Goal: Information Seeking & Learning: Learn about a topic

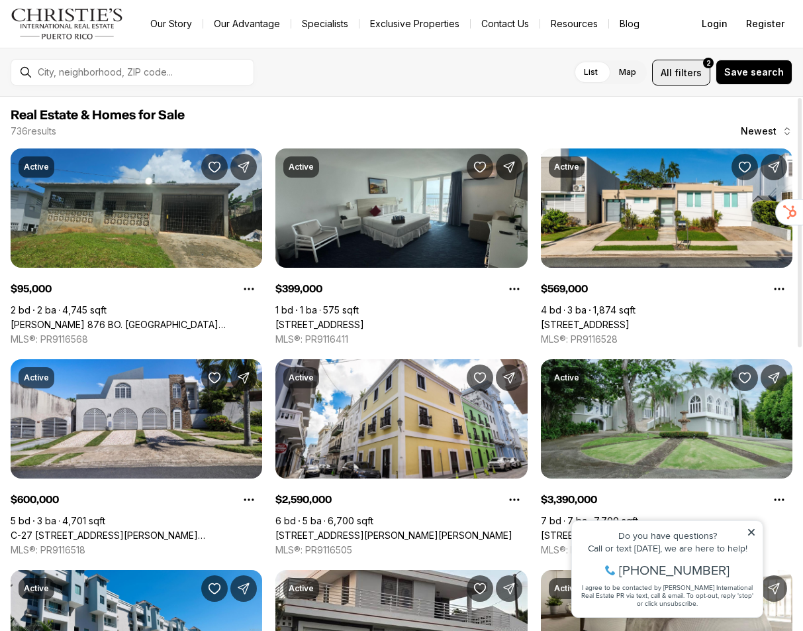
click at [682, 72] on span "filters" at bounding box center [688, 73] width 27 height 14
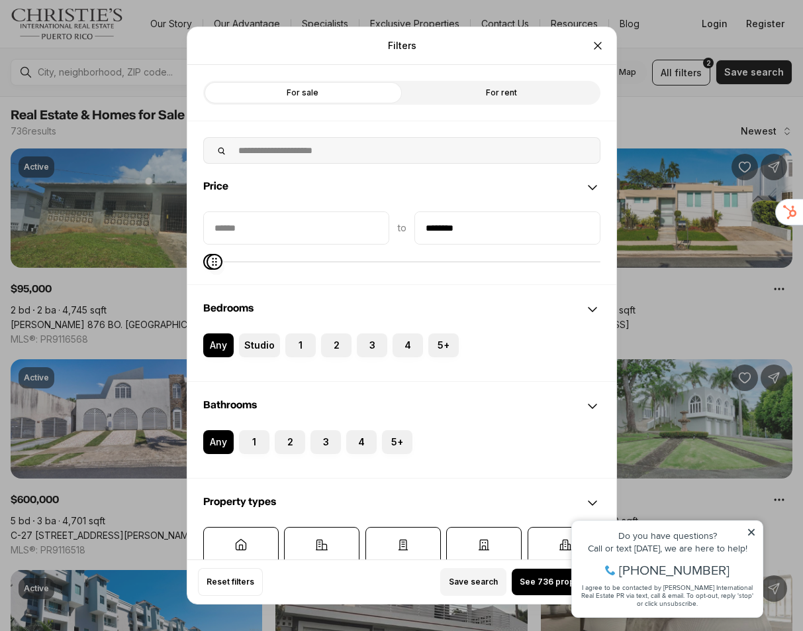
type input "********"
click at [211, 267] on icon "Maximum" at bounding box center [216, 261] width 11 height 11
click at [405, 348] on label "4" at bounding box center [408, 345] width 30 height 24
click at [405, 346] on button "4" at bounding box center [399, 339] width 13 height 13
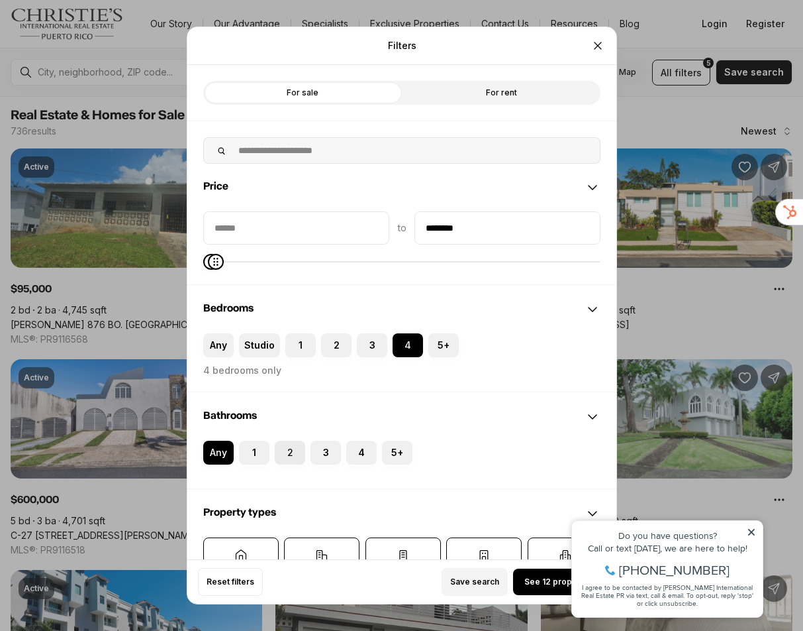
click at [294, 461] on label "2" at bounding box center [290, 452] width 30 height 24
click at [288, 454] on button "2" at bounding box center [281, 446] width 13 height 13
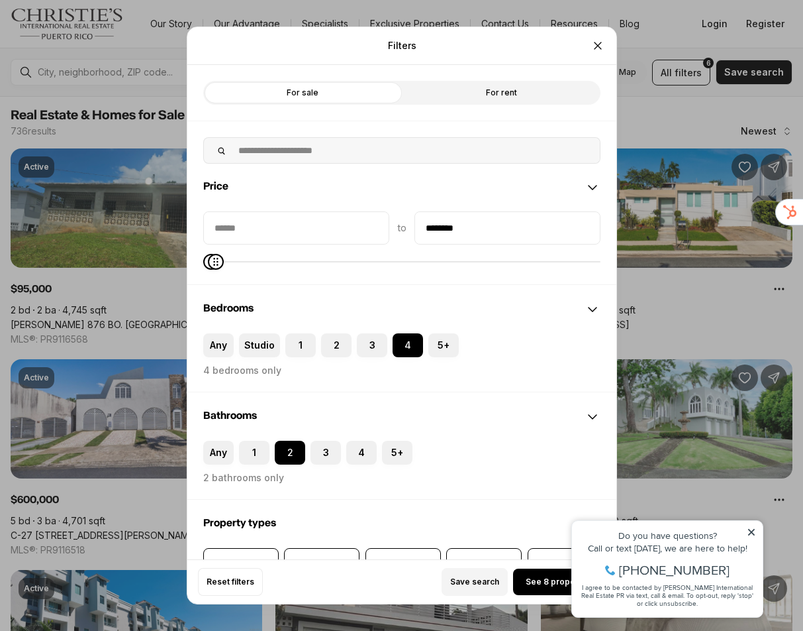
scroll to position [331, 0]
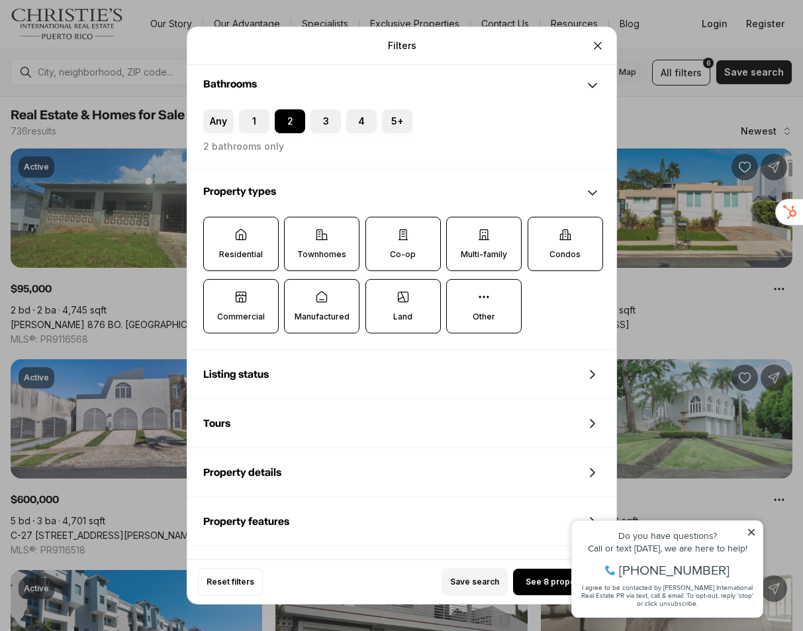
click at [238, 247] on label "Residential" at bounding box center [241, 244] width 76 height 54
click at [217, 231] on button "Residential" at bounding box center [210, 223] width 13 height 13
click at [537, 580] on span "See 4 properties" at bounding box center [560, 581] width 68 height 11
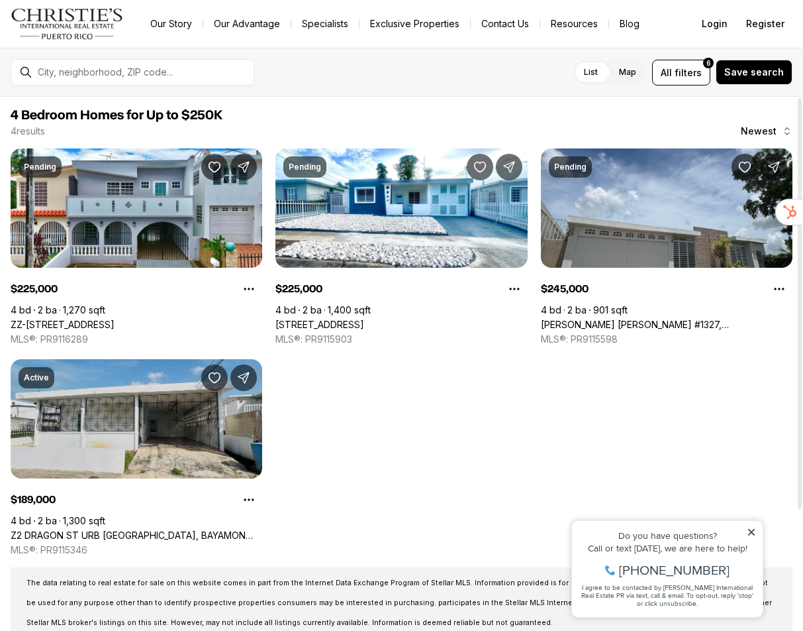
click at [168, 529] on link "Z2 DRAGON ST URB [GEOGRAPHIC_DATA], BAYAMON PR, 00956" at bounding box center [137, 535] width 252 height 12
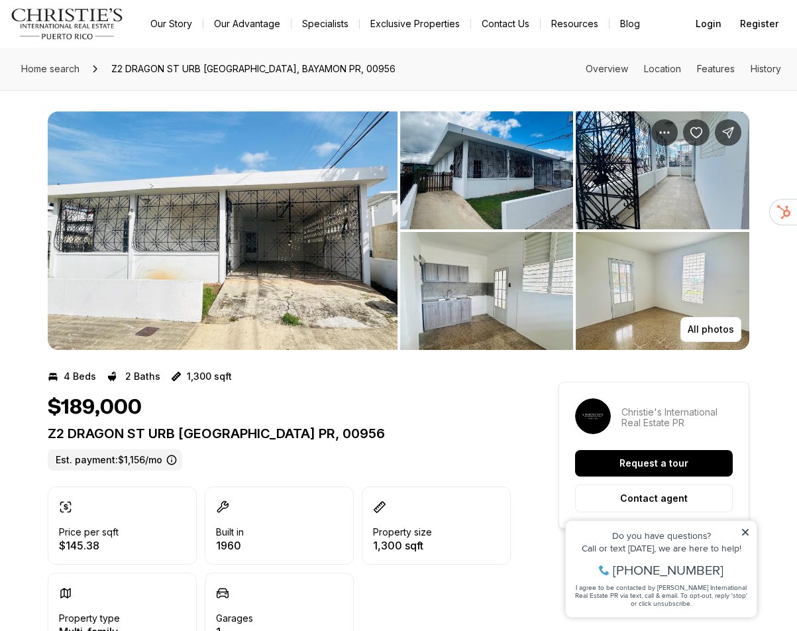
click at [232, 260] on img "View image gallery" at bounding box center [223, 230] width 350 height 238
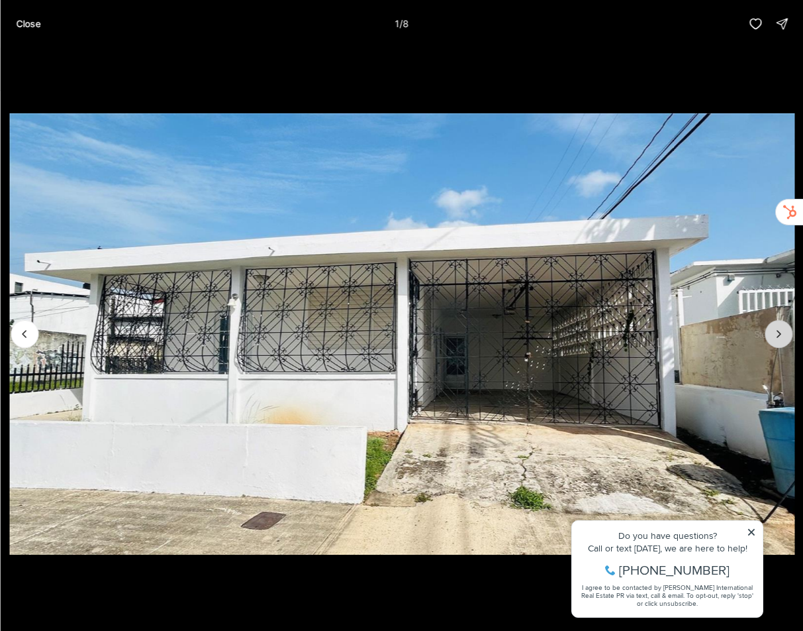
click at [784, 331] on icon "Next slide" at bounding box center [778, 333] width 13 height 13
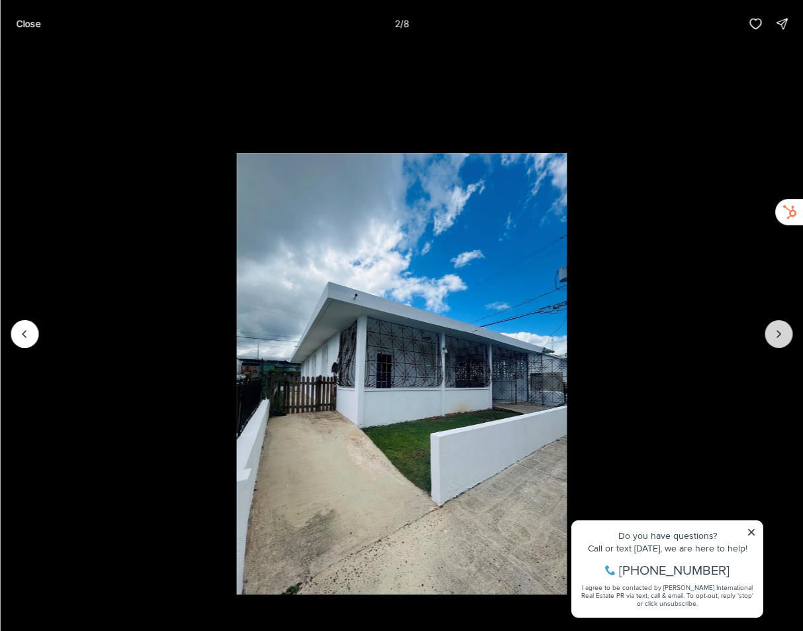
click at [784, 331] on icon "Next slide" at bounding box center [778, 333] width 13 height 13
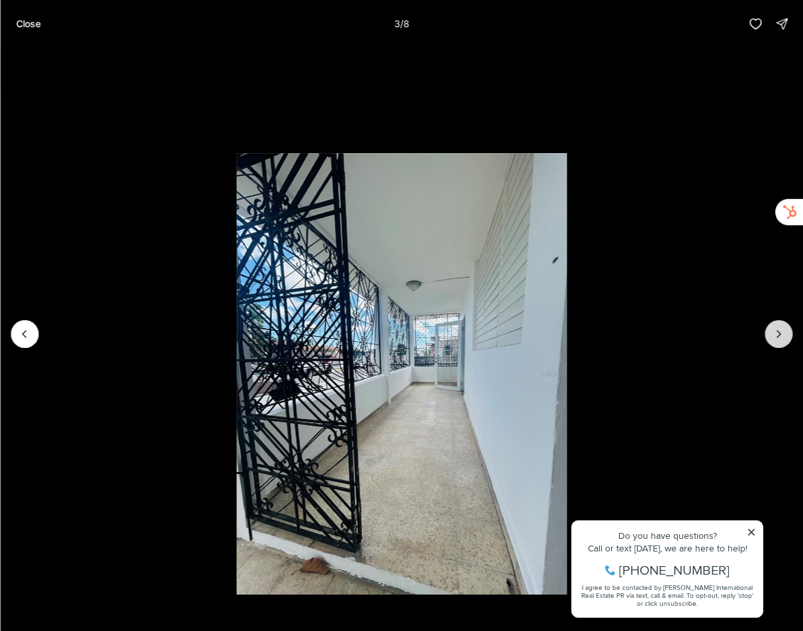
click at [784, 331] on icon "Next slide" at bounding box center [778, 333] width 13 height 13
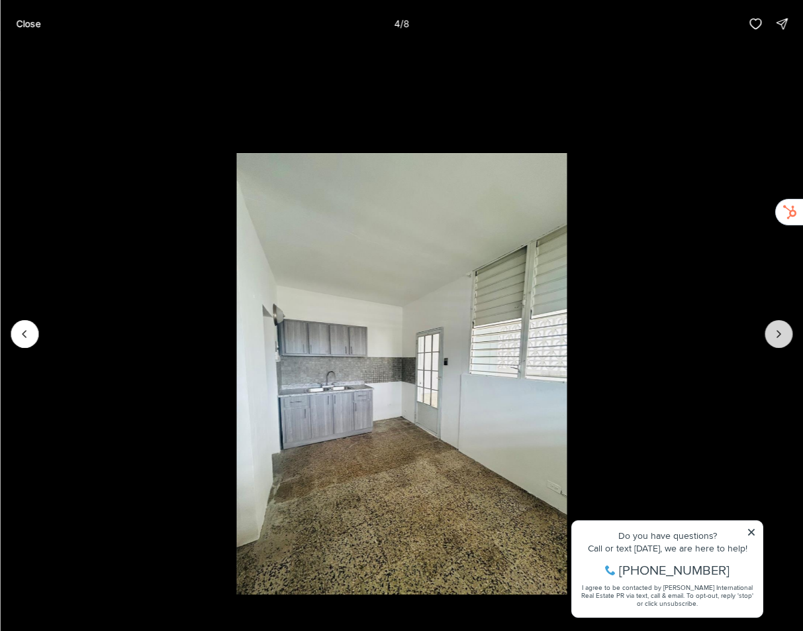
click at [784, 331] on icon "Next slide" at bounding box center [778, 333] width 13 height 13
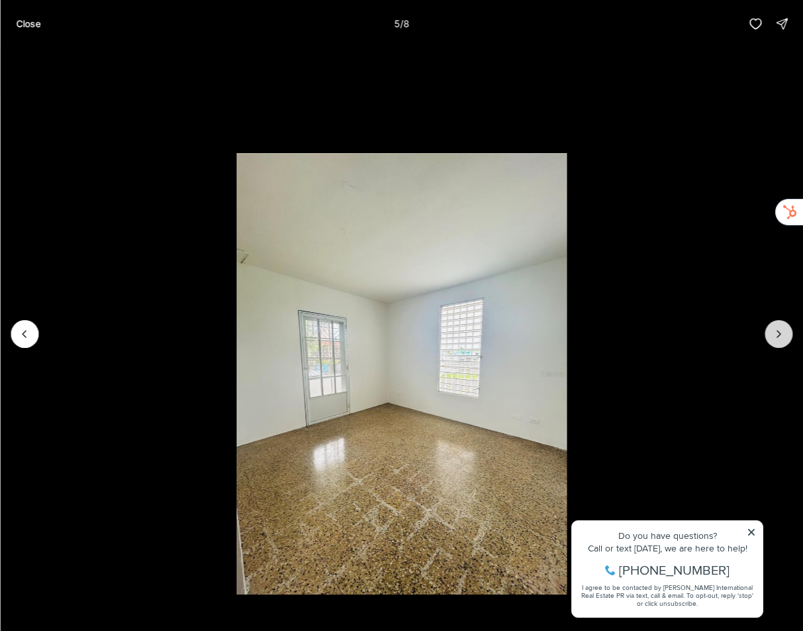
click at [784, 331] on icon "Next slide" at bounding box center [778, 333] width 13 height 13
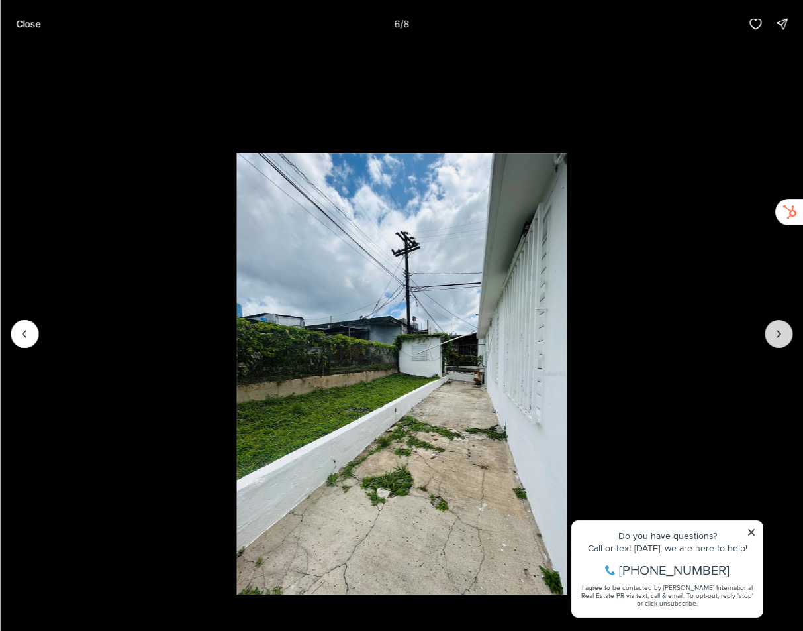
click at [784, 331] on icon "Next slide" at bounding box center [778, 333] width 13 height 13
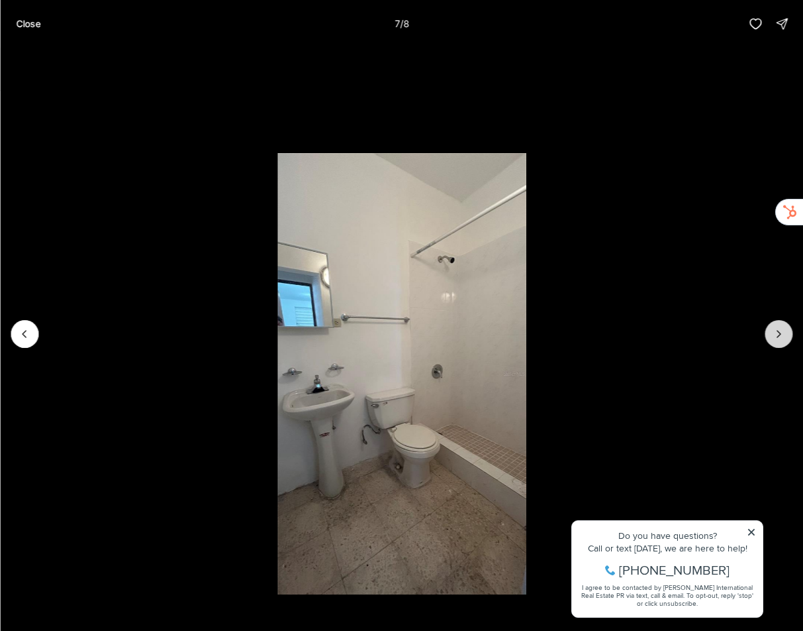
click at [784, 331] on icon "Next slide" at bounding box center [778, 333] width 13 height 13
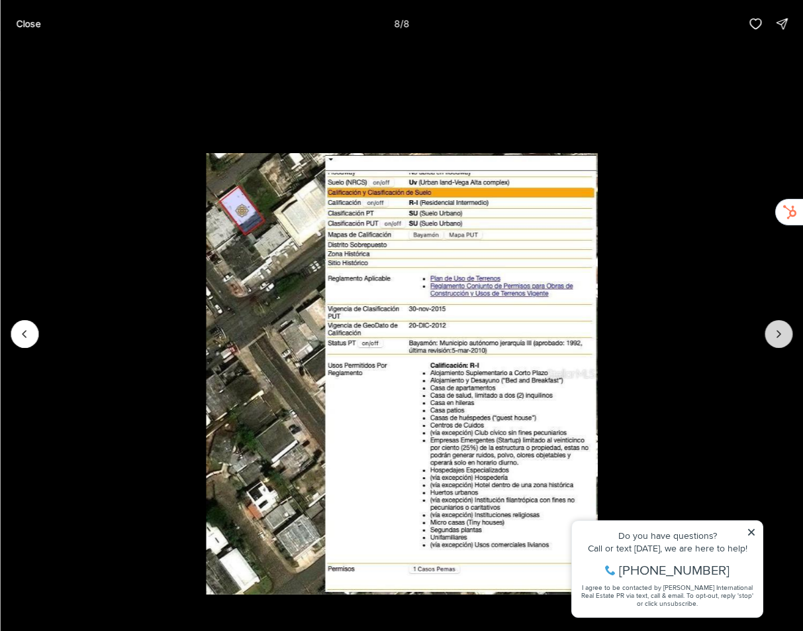
click at [784, 331] on div at bounding box center [779, 334] width 28 height 28
click at [779, 336] on div at bounding box center [779, 334] width 28 height 28
click at [30, 21] on p "Close" at bounding box center [28, 24] width 25 height 11
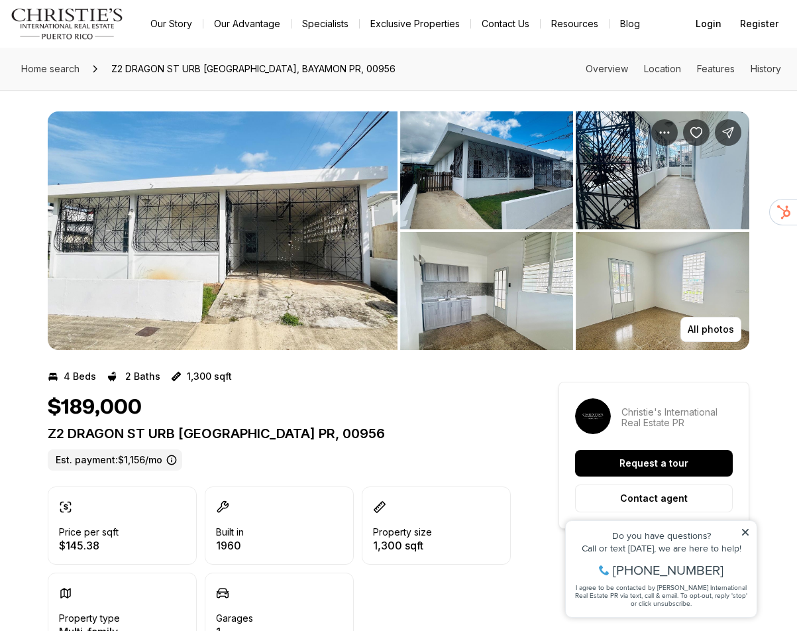
click at [494, 64] on div "Home search Z2 DRAGON ST URB LOMAS VERDES, BAYAMON PR, 00956 Overview Location …" at bounding box center [398, 69] width 797 height 42
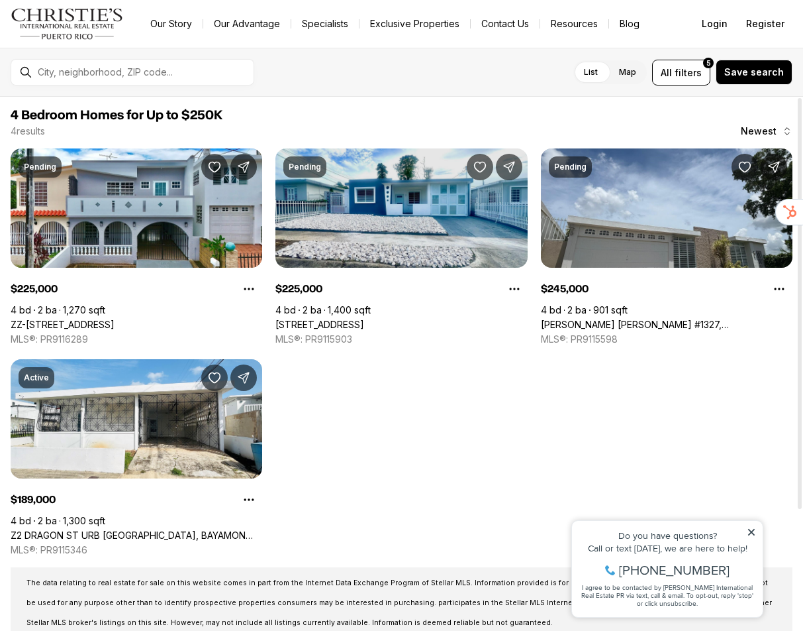
click at [364, 319] on link "[STREET_ADDRESS]" at bounding box center [320, 325] width 89 height 12
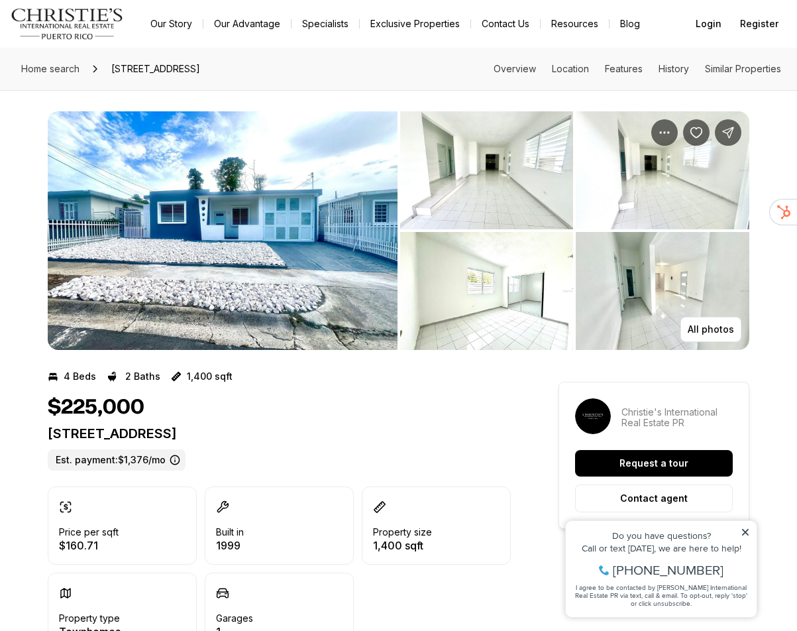
click at [500, 155] on img "View image gallery" at bounding box center [487, 170] width 174 height 118
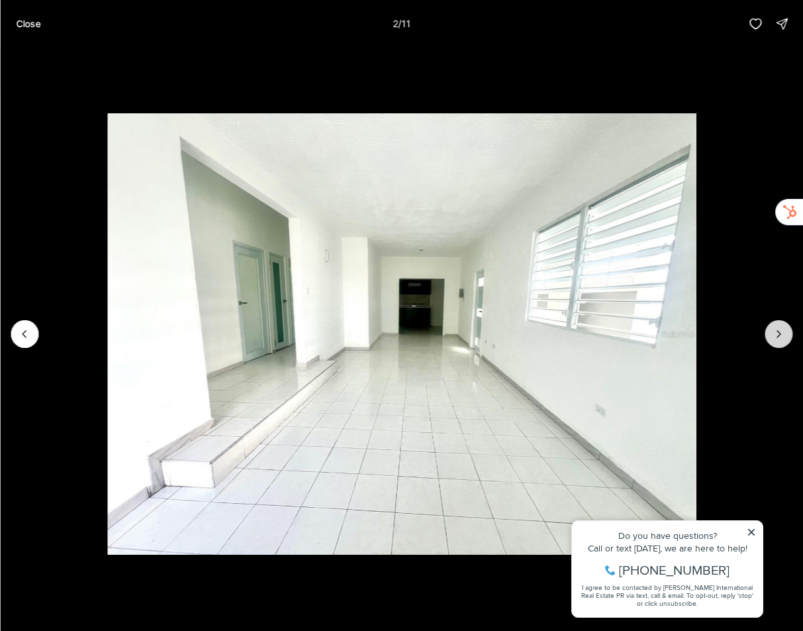
click at [786, 342] on button "Next slide" at bounding box center [779, 334] width 28 height 28
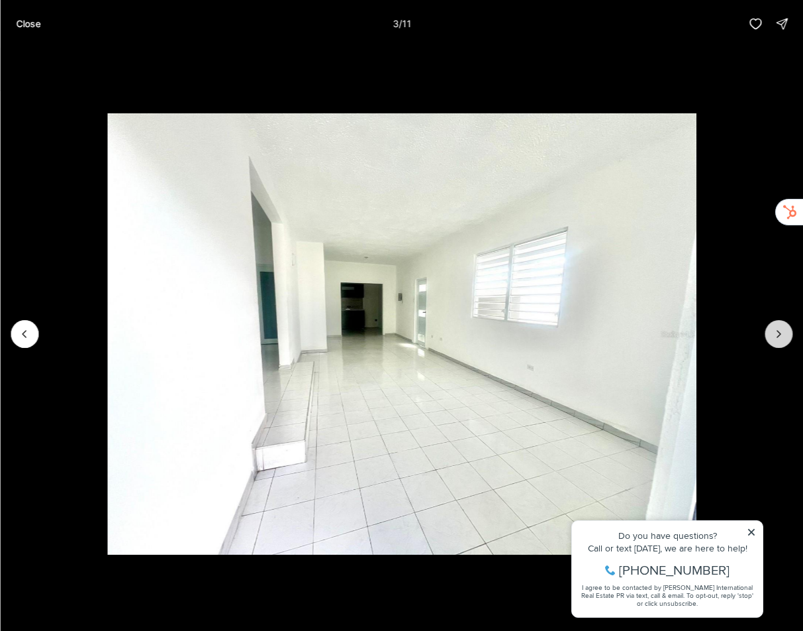
click at [786, 342] on button "Next slide" at bounding box center [779, 334] width 28 height 28
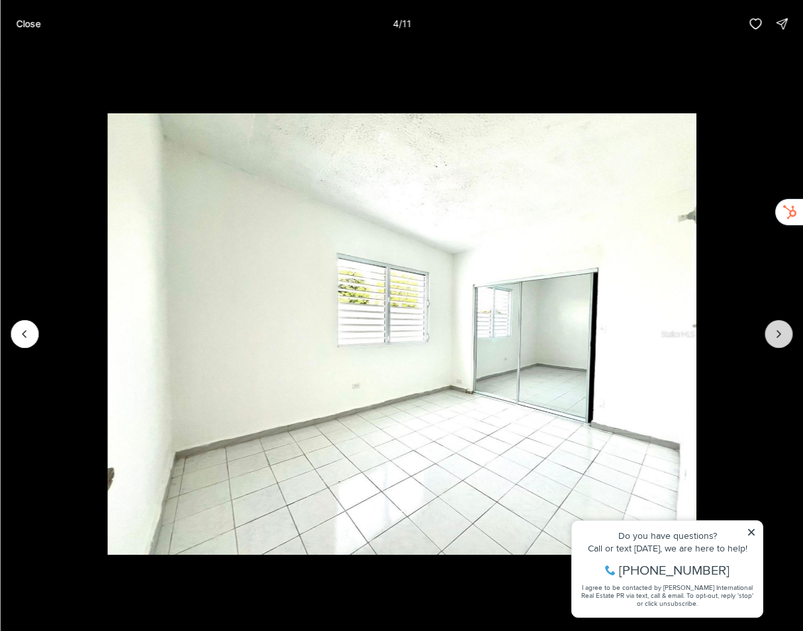
click at [786, 342] on button "Next slide" at bounding box center [779, 334] width 28 height 28
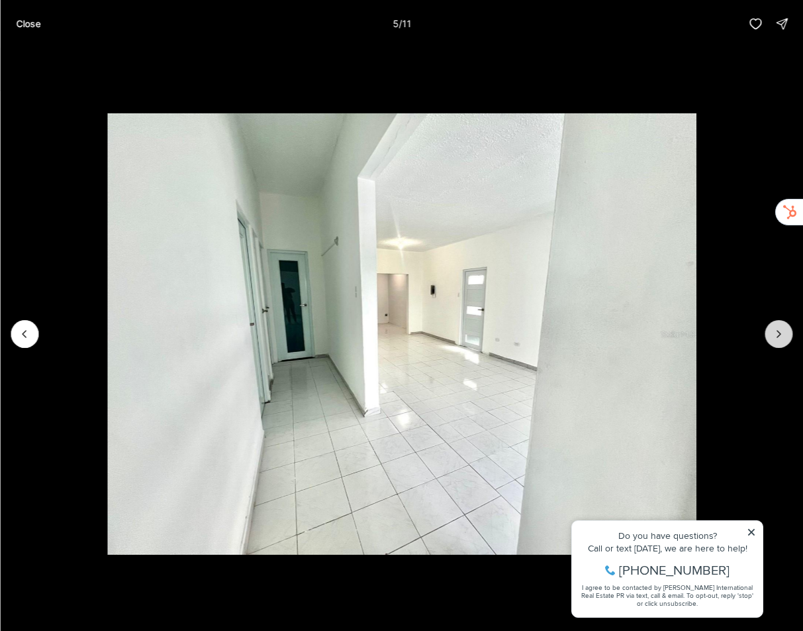
click at [786, 342] on button "Next slide" at bounding box center [779, 334] width 28 height 28
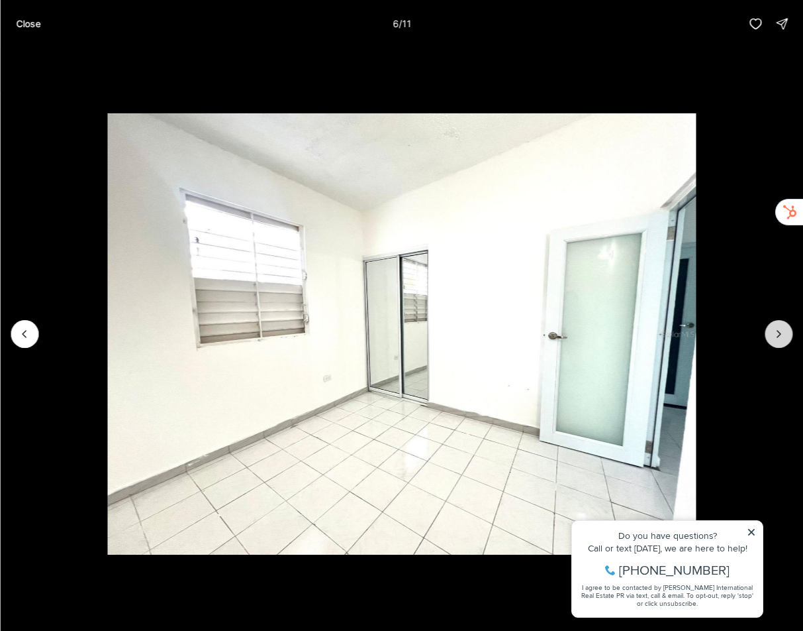
click at [786, 342] on button "Next slide" at bounding box center [779, 334] width 28 height 28
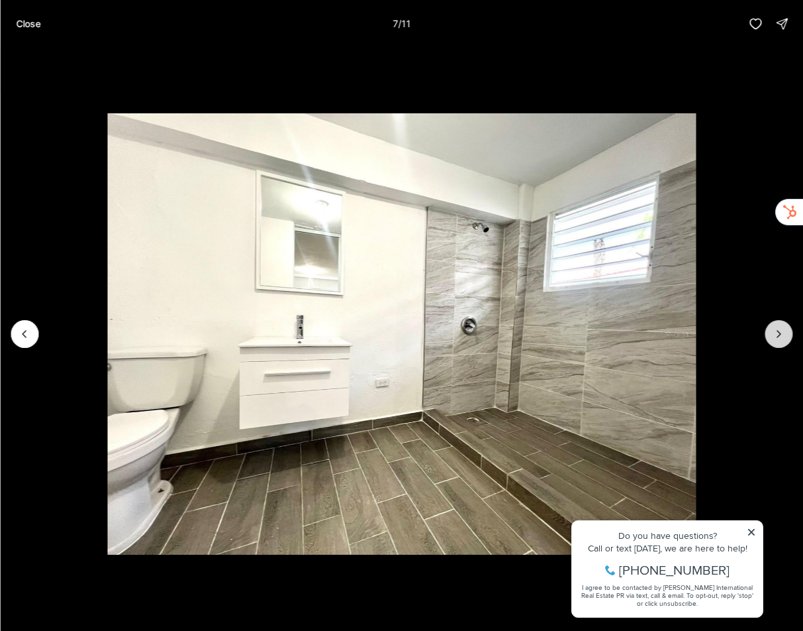
click at [786, 342] on button "Next slide" at bounding box center [779, 334] width 28 height 28
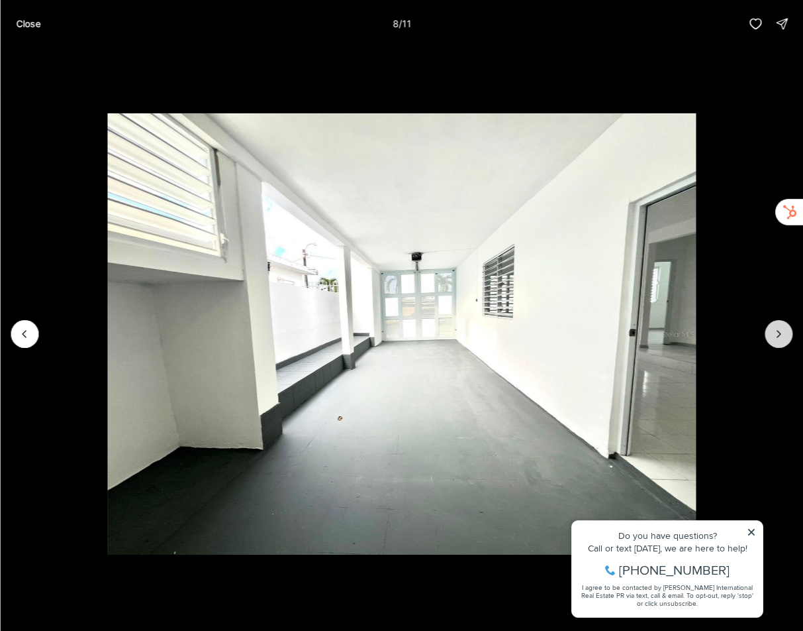
click at [786, 342] on button "Next slide" at bounding box center [779, 334] width 28 height 28
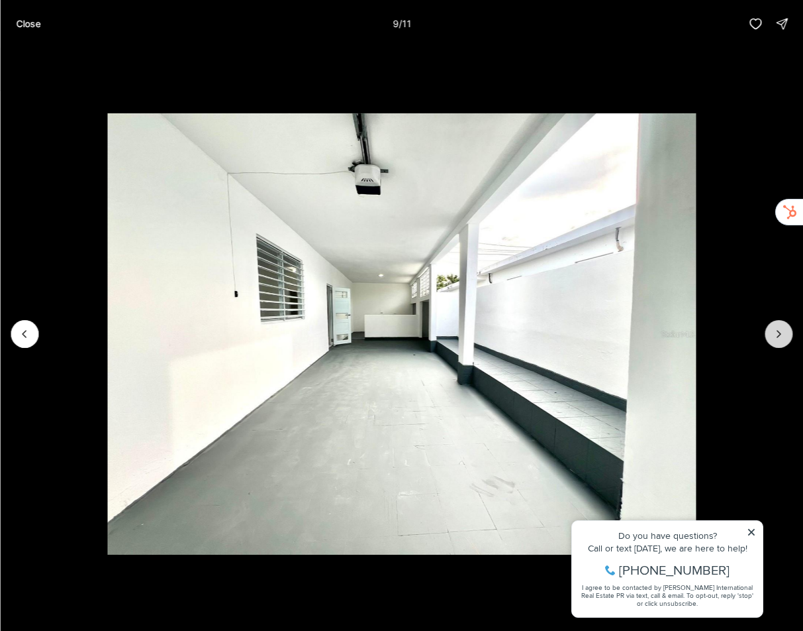
click at [786, 342] on button "Next slide" at bounding box center [779, 334] width 28 height 28
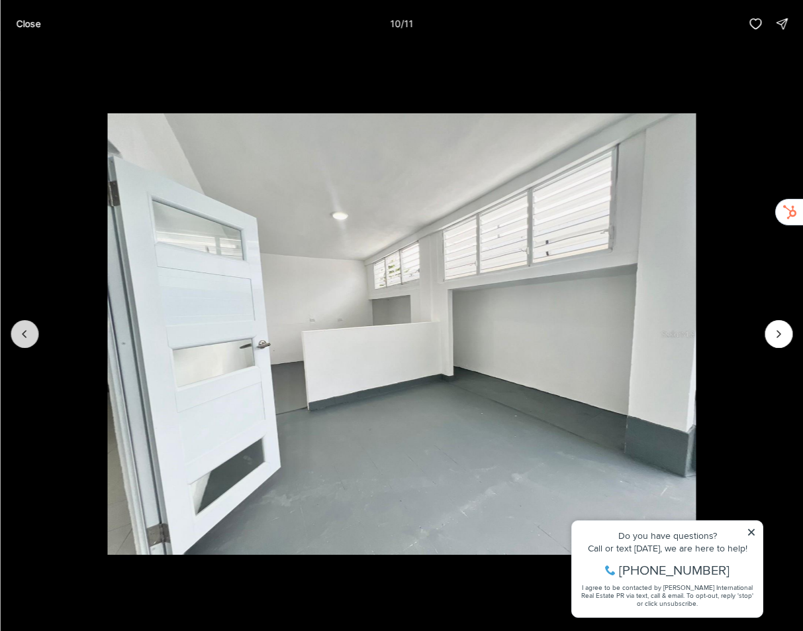
click at [23, 331] on icon "Previous slide" at bounding box center [24, 333] width 13 height 13
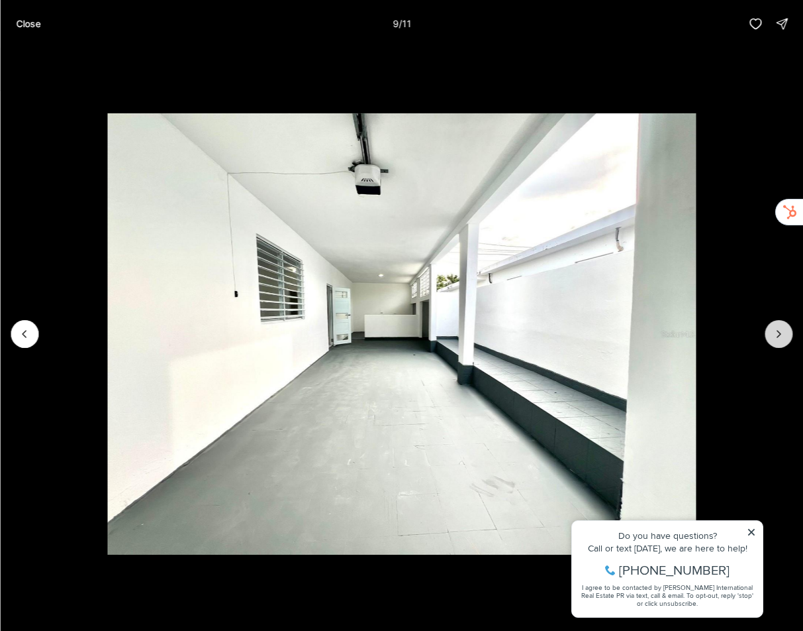
click at [790, 340] on button "Next slide" at bounding box center [779, 334] width 28 height 28
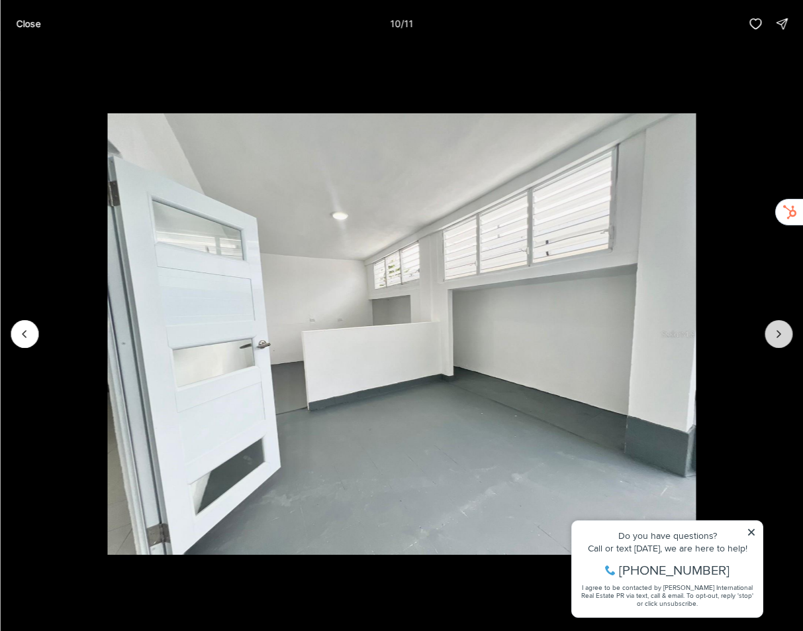
click at [790, 340] on button "Next slide" at bounding box center [779, 334] width 28 height 28
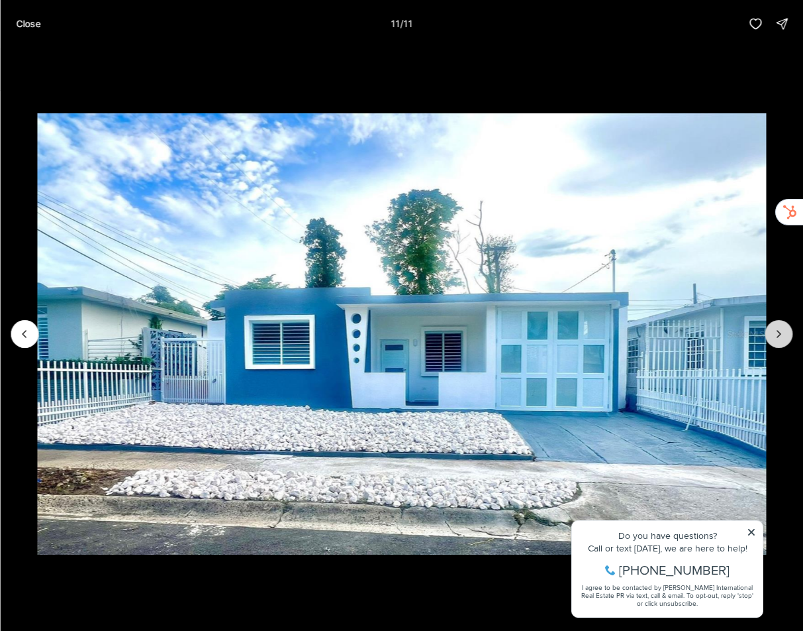
click at [790, 340] on div at bounding box center [779, 334] width 28 height 28
click at [26, 27] on p "Close" at bounding box center [28, 24] width 25 height 11
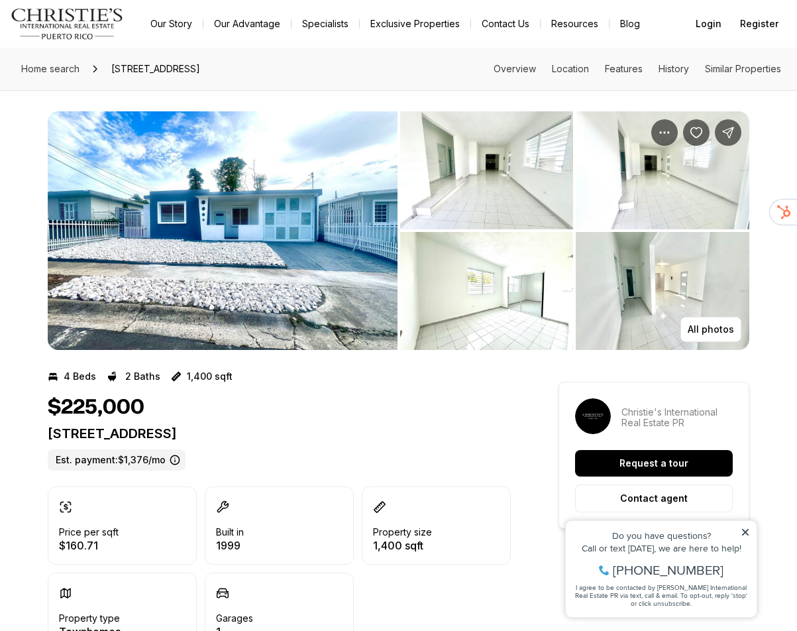
click at [442, 64] on div "Home search 7 A 33 CALLE BOLIVIA, BAYAMON PR, 00959 Overview Location Features …" at bounding box center [398, 69] width 797 height 42
